Goal: Task Accomplishment & Management: Manage account settings

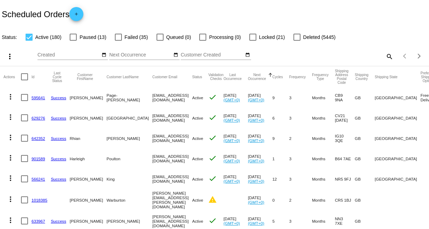
click at [248, 76] on button "Next Occurrence" at bounding box center [257, 77] width 18 height 8
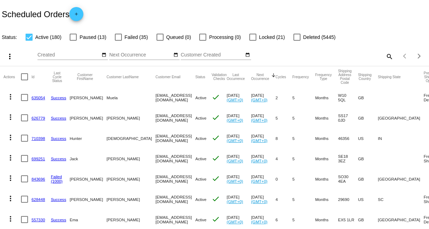
click at [253, 77] on button "Next Occurrence" at bounding box center [260, 77] width 18 height 8
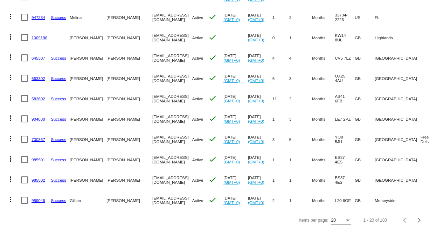
scroll to position [284, 0]
click at [417, 219] on div "Next page" at bounding box center [418, 220] width 5 height 5
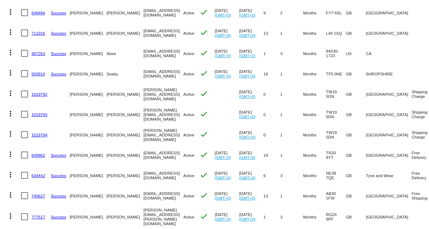
scroll to position [122, 0]
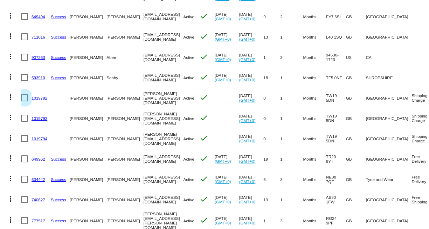
click at [25, 100] on div at bounding box center [24, 97] width 7 height 7
click at [25, 101] on input "checkbox" at bounding box center [24, 101] width 0 height 0
checkbox input "true"
click at [27, 119] on div at bounding box center [24, 118] width 7 height 7
click at [25, 122] on input "checkbox" at bounding box center [24, 122] width 0 height 0
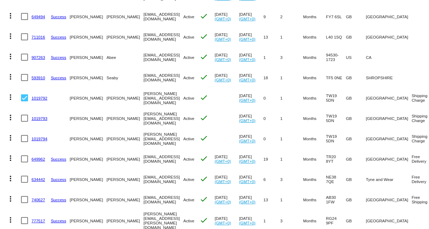
checkbox input "true"
click at [25, 137] on div at bounding box center [24, 138] width 7 height 7
click at [25, 142] on input "checkbox" at bounding box center [24, 142] width 0 height 0
checkbox input "true"
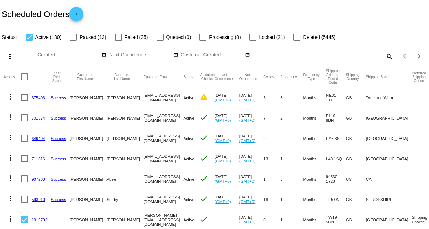
scroll to position [0, 0]
click at [12, 54] on mat-icon "more_vert" at bounding box center [10, 56] width 8 height 8
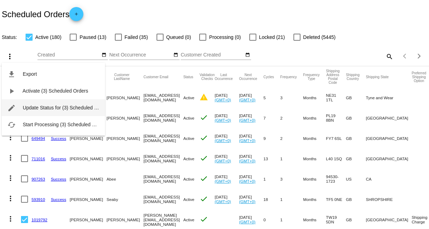
click at [29, 105] on span "Update Status for (3) Scheduled Orders" at bounding box center [66, 108] width 86 height 6
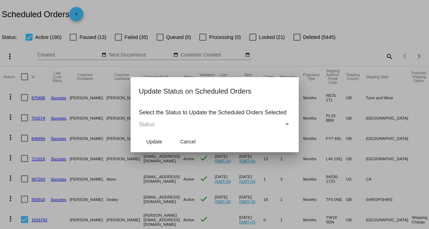
click at [248, 124] on div "Status" at bounding box center [211, 124] width 145 height 6
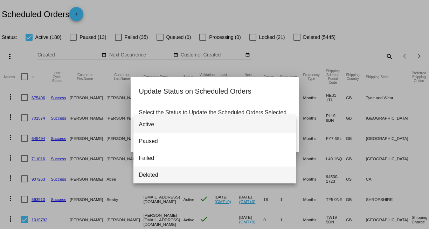
click at [217, 179] on span "Deleted" at bounding box center [214, 174] width 151 height 17
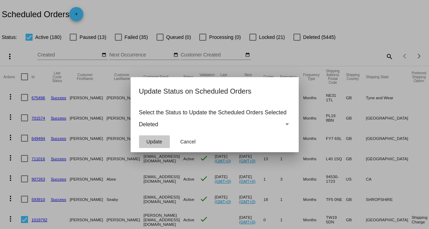
click at [162, 141] on span "Update" at bounding box center [154, 142] width 16 height 6
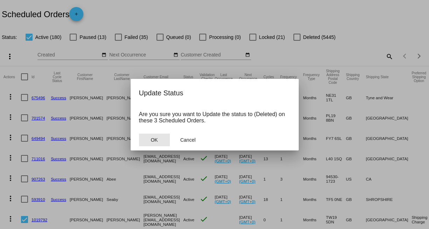
click at [162, 141] on button "OK" at bounding box center [154, 139] width 31 height 13
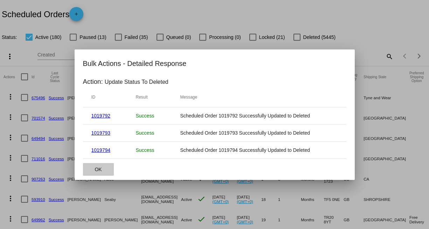
click at [97, 167] on span "OK" at bounding box center [98, 169] width 7 height 6
